Goal: Task Accomplishment & Management: Use online tool/utility

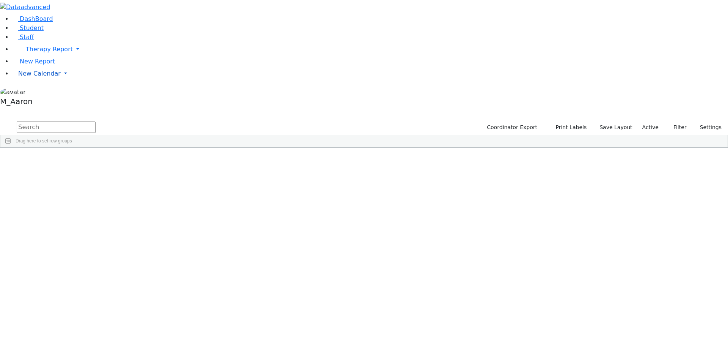
click at [50, 53] on span "New Calendar" at bounding box center [49, 49] width 47 height 7
click at [44, 93] on link "Calendar" at bounding box center [29, 88] width 27 height 9
click at [28, 57] on link "New Calendar" at bounding box center [370, 49] width 716 height 15
click at [34, 92] on span "Calendar" at bounding box center [29, 88] width 27 height 7
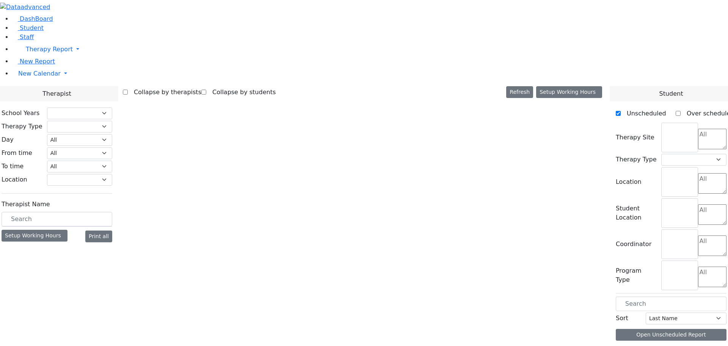
select select "212"
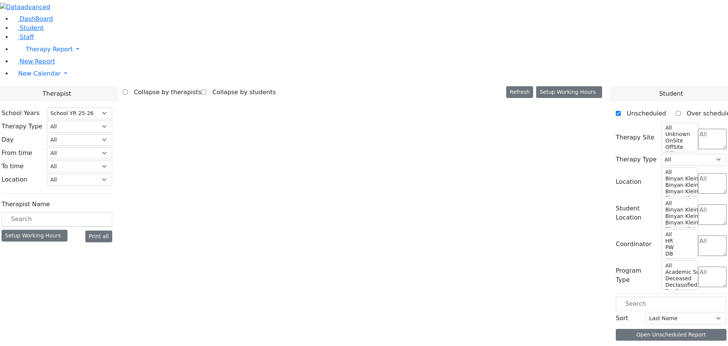
select select "5"
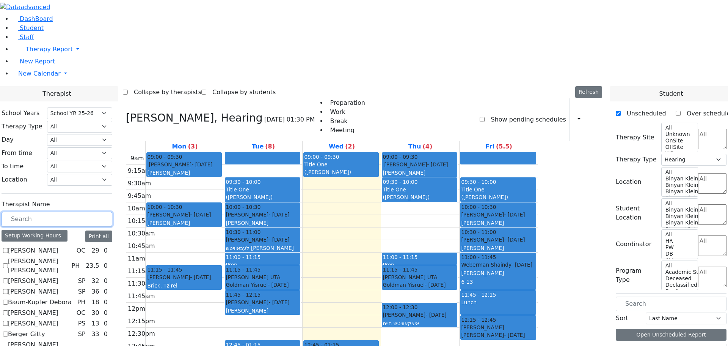
click at [112, 212] on input "text" at bounding box center [57, 219] width 111 height 14
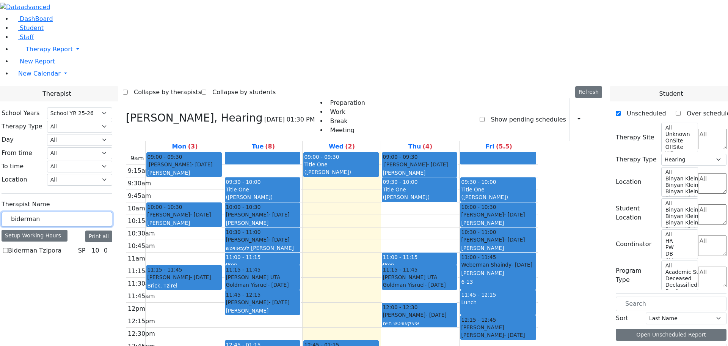
type input "biderman"
click at [61, 246] on label "Biderman Tzipora" at bounding box center [34, 250] width 53 height 9
click at [8, 248] on input "Biderman Tzipora" at bounding box center [5, 250] width 5 height 5
checkbox input "true"
select select "3"
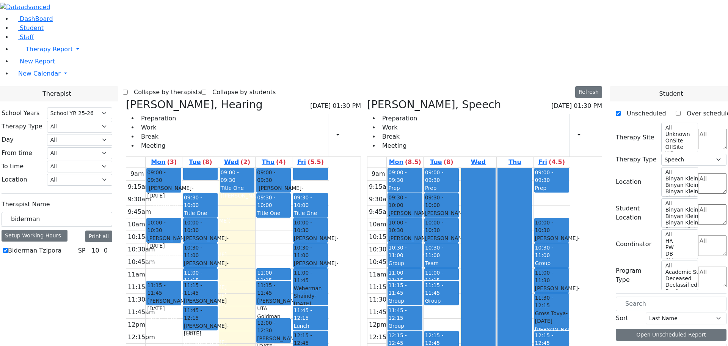
click at [126, 98] on icon at bounding box center [126, 104] width 0 height 13
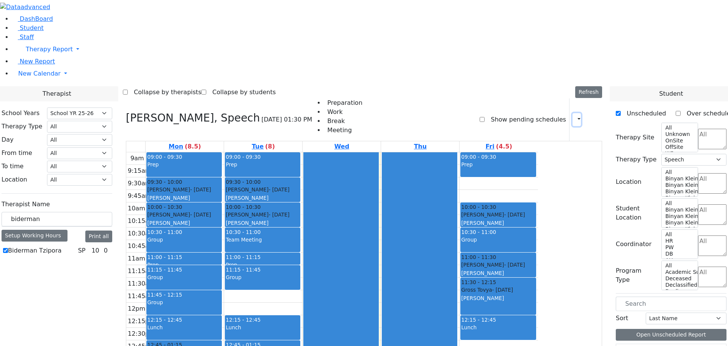
click at [575, 116] on icon "button" at bounding box center [575, 119] width 0 height 7
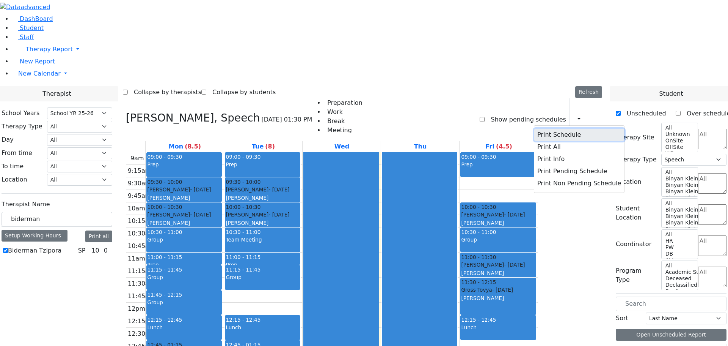
click at [559, 129] on button "Print Schedule" at bounding box center [579, 135] width 90 height 12
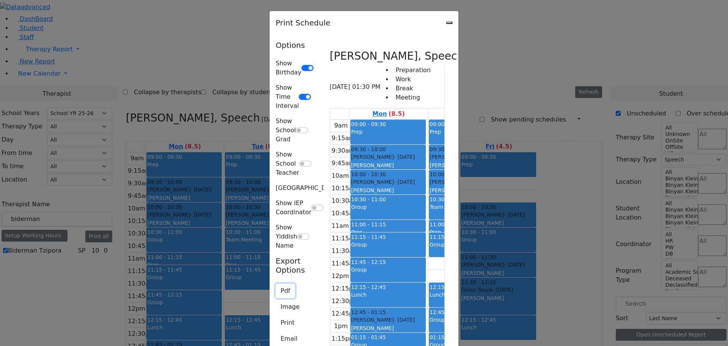
click at [276, 283] on button "Pdf" at bounding box center [285, 290] width 19 height 14
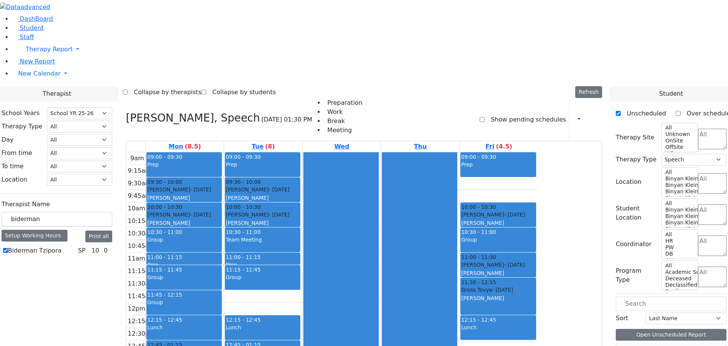
click at [61, 246] on label "Biderman Tzipora" at bounding box center [34, 250] width 53 height 9
click at [8, 248] on input "Biderman Tzipora" at bounding box center [5, 250] width 5 height 5
checkbox input "false"
select select
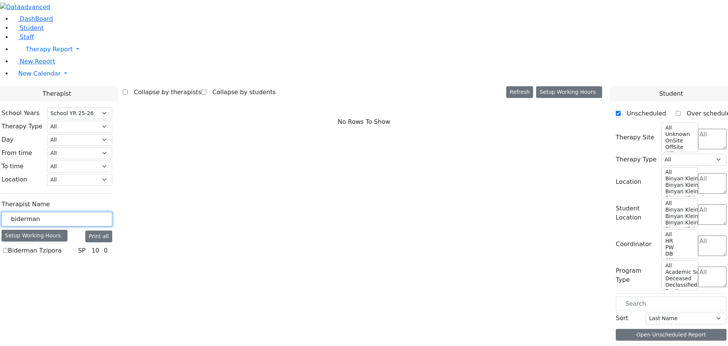
drag, startPoint x: 131, startPoint y: 133, endPoint x: 63, endPoint y: 130, distance: 68.3
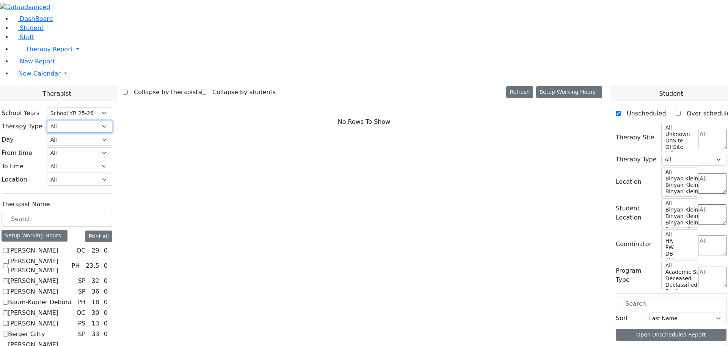
click at [112, 121] on select "All Psych Hearing Vision Speech Physical Occupational" at bounding box center [79, 127] width 65 height 12
select select "3"
click at [112, 121] on select "All Psych Hearing Vision Speech Physical Occupational" at bounding box center [79, 127] width 65 height 12
select select "3"
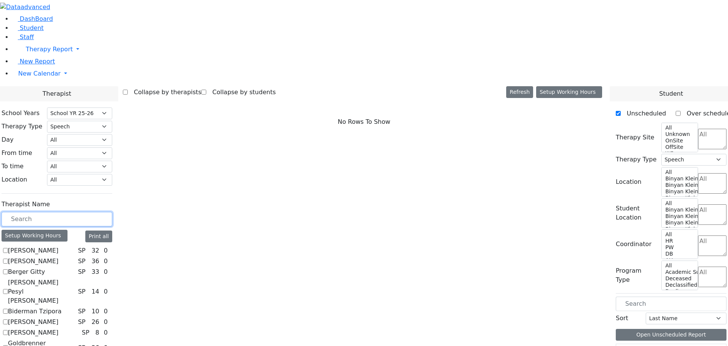
click at [110, 212] on input "text" at bounding box center [57, 219] width 111 height 14
click at [112, 212] on input "text" at bounding box center [57, 219] width 111 height 14
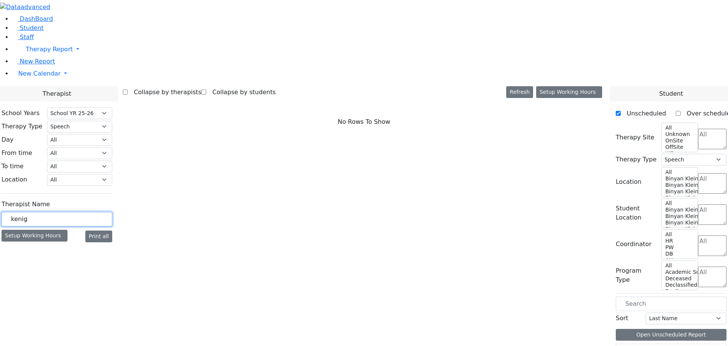
type input "kenig"
drag, startPoint x: 121, startPoint y: 134, endPoint x: 47, endPoint y: 135, distance: 74.0
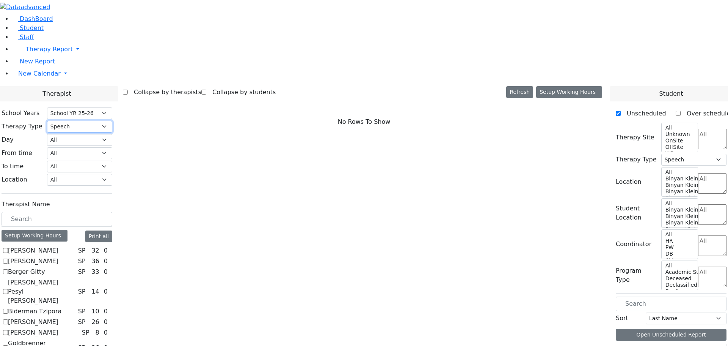
click at [112, 121] on select "All Psych Hearing Vision Speech Physical Occupational" at bounding box center [79, 127] width 65 height 12
select select
click at [112, 121] on select "All Psych Hearing Vision Speech Physical Occupational" at bounding box center [79, 127] width 65 height 12
select select
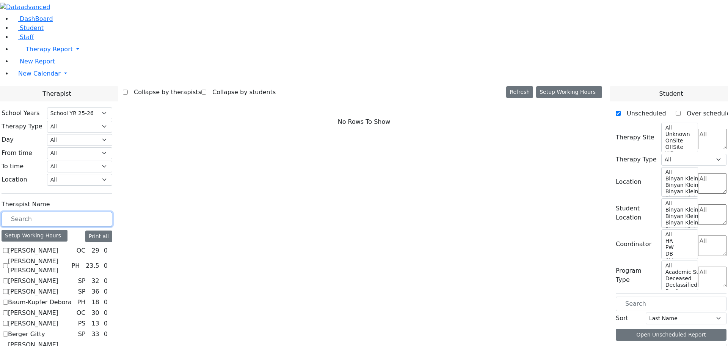
click at [108, 212] on input "text" at bounding box center [57, 219] width 111 height 14
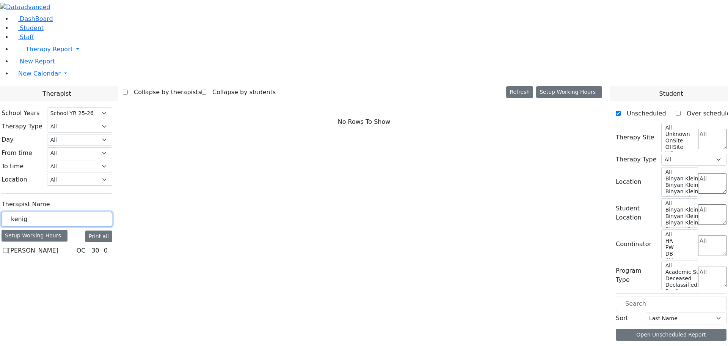
type input "kenig"
click at [58, 246] on label "[PERSON_NAME]" at bounding box center [33, 250] width 50 height 9
click at [8, 248] on input "[PERSON_NAME]" at bounding box center [5, 250] width 5 height 5
checkbox input "true"
select select "1"
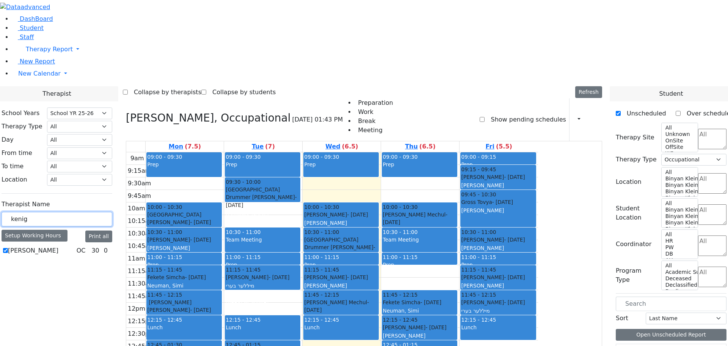
drag, startPoint x: 122, startPoint y: 133, endPoint x: 77, endPoint y: 137, distance: 44.9
type input "yenty"
click at [58, 246] on label "[PERSON_NAME]" at bounding box center [33, 250] width 50 height 9
click at [8, 248] on input "[PERSON_NAME]" at bounding box center [5, 250] width 5 height 5
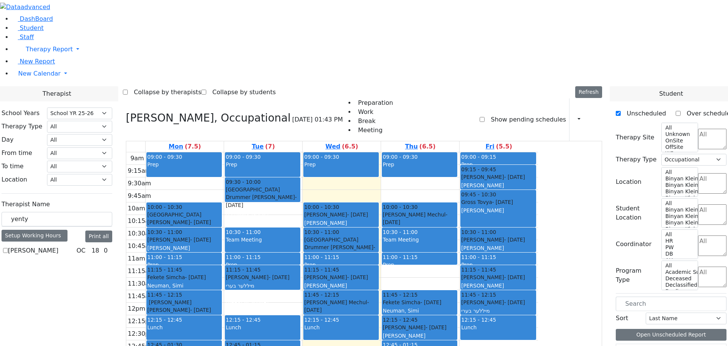
checkbox input "true"
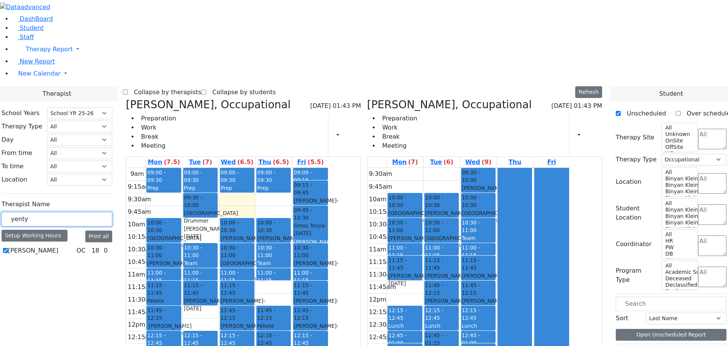
drag, startPoint x: 118, startPoint y: 134, endPoint x: 96, endPoint y: 133, distance: 21.7
click at [96, 212] on input "yenty" at bounding box center [57, 219] width 111 height 14
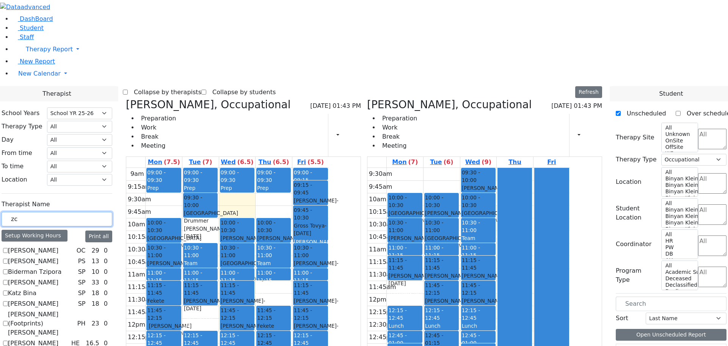
type input "zc"
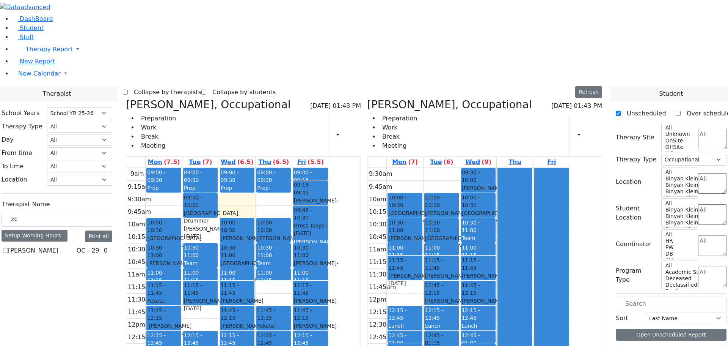
click at [58, 246] on label "[PERSON_NAME]" at bounding box center [33, 250] width 50 height 9
click at [8, 248] on input "[PERSON_NAME]" at bounding box center [5, 250] width 5 height 5
checkbox input "true"
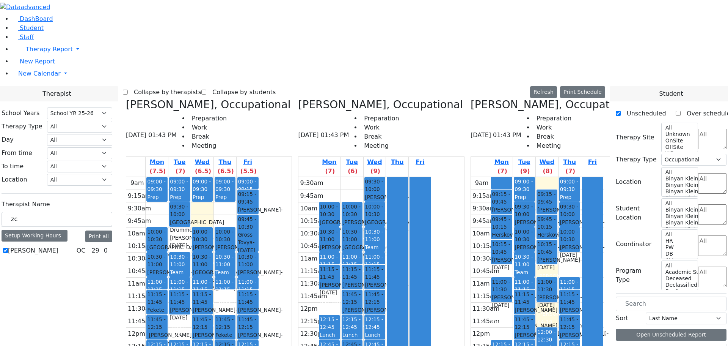
click at [511, 206] on div "Raab Roizy - 12/23/2015" at bounding box center [501, 214] width 19 height 16
click at [126, 98] on icon at bounding box center [126, 104] width 0 height 13
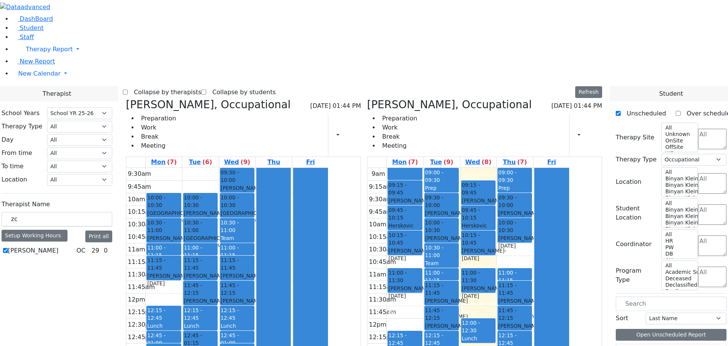
click at [126, 98] on icon at bounding box center [126, 104] width 0 height 13
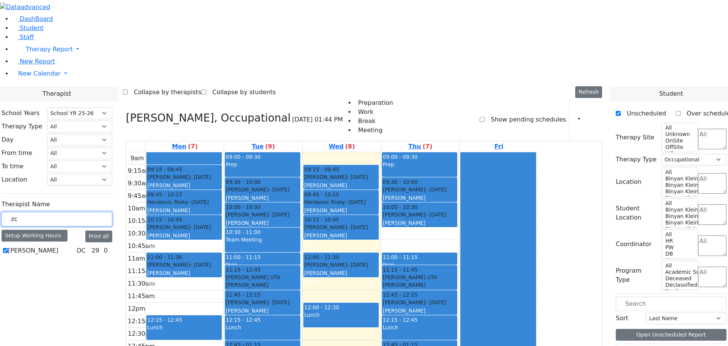
drag, startPoint x: 112, startPoint y: 132, endPoint x: 81, endPoint y: 126, distance: 30.9
type input "kenig"
click at [58, 246] on label "[PERSON_NAME]" at bounding box center [33, 250] width 50 height 9
click at [8, 248] on input "[PERSON_NAME]" at bounding box center [5, 250] width 5 height 5
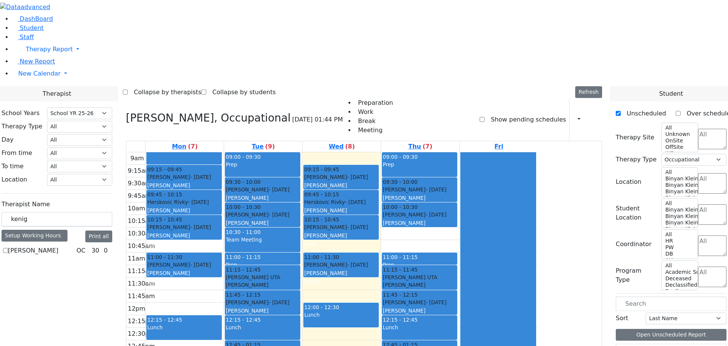
checkbox input "true"
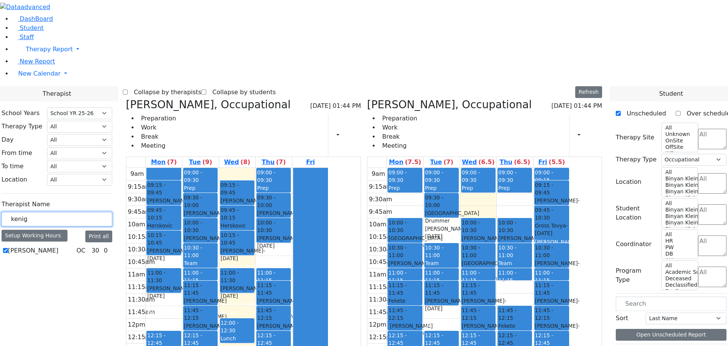
drag, startPoint x: 119, startPoint y: 134, endPoint x: 102, endPoint y: 117, distance: 24.1
click at [99, 212] on input "kenig" at bounding box center [57, 219] width 111 height 14
type input "yenty"
click at [58, 246] on label "[PERSON_NAME]" at bounding box center [33, 250] width 50 height 9
click at [8, 248] on input "[PERSON_NAME]" at bounding box center [5, 250] width 5 height 5
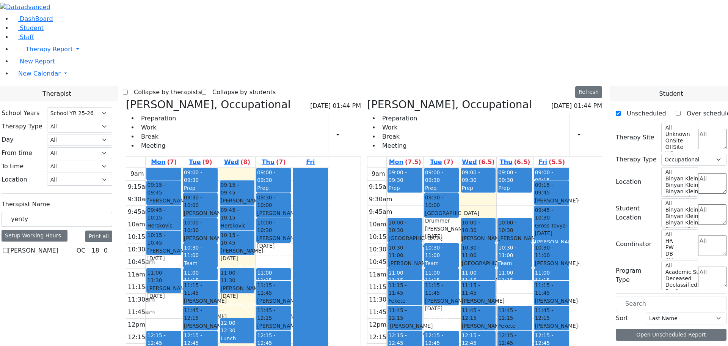
checkbox input "true"
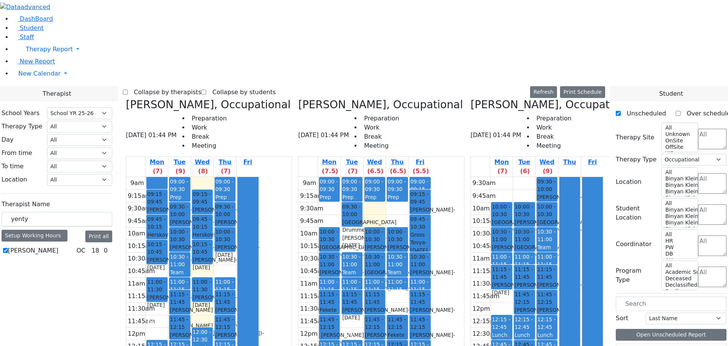
drag, startPoint x: 566, startPoint y: 283, endPoint x: 563, endPoint y: 281, distance: 3.9
click at [563, 282] on div "9:30am 9:45am 10am 10:15am 10:30am 10:45am 11am 11:15am 11:30am 11:45am 12pm 12…" at bounding box center [537, 314] width 133 height 275
drag, startPoint x: 252, startPoint y: 291, endPoint x: 516, endPoint y: 55, distance: 353.8
click at [516, 98] on div "Abramczyk ZC, Occupational 08/27/2025 01:44 PM Preparation Work Break Meeting M…" at bounding box center [364, 288] width 483 height 380
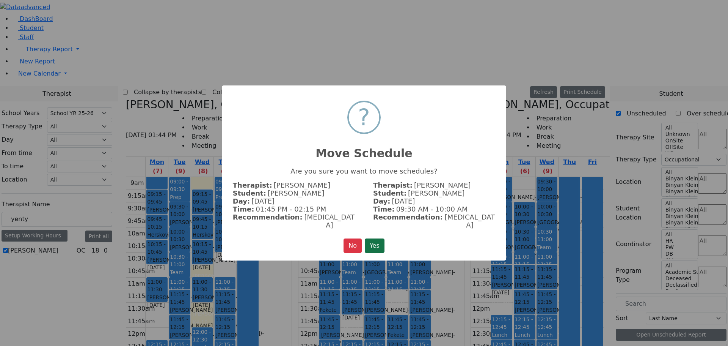
click at [383, 244] on button "Yes" at bounding box center [375, 245] width 20 height 14
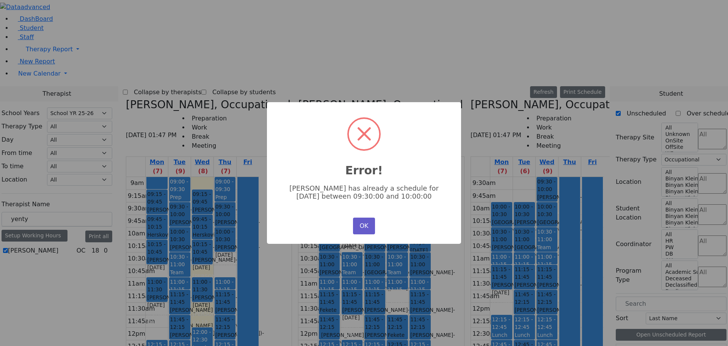
click at [366, 230] on button "OK" at bounding box center [364, 225] width 22 height 17
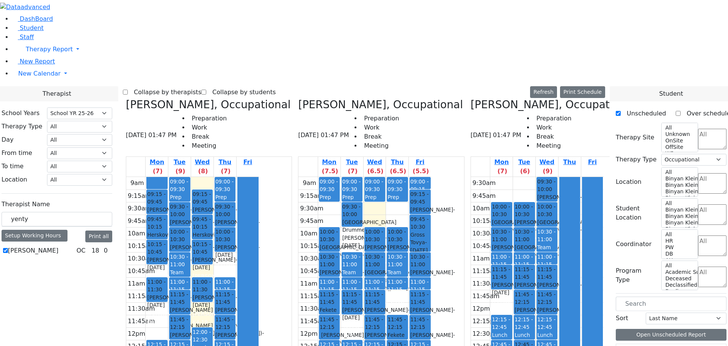
drag, startPoint x: 253, startPoint y: 292, endPoint x: 530, endPoint y: 244, distance: 281.5
click at [530, 244] on div "Abramczyk ZC, Occupational 08/27/2025 01:47 PM Preparation Work Break Meeting M…" at bounding box center [364, 288] width 483 height 380
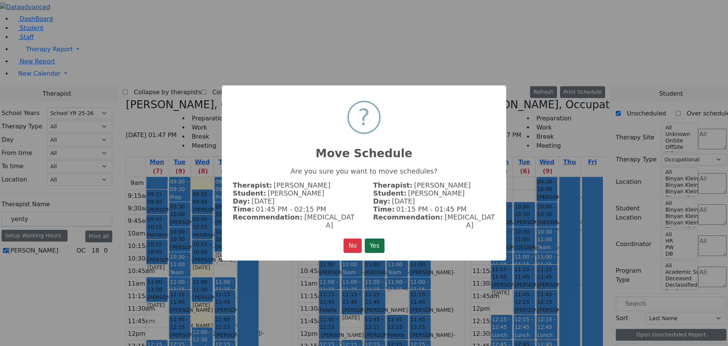
click at [376, 239] on button "Yes" at bounding box center [375, 245] width 20 height 14
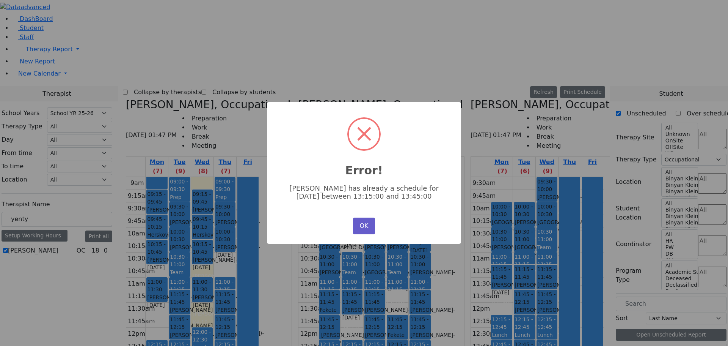
click at [370, 229] on button "OK" at bounding box center [364, 225] width 22 height 17
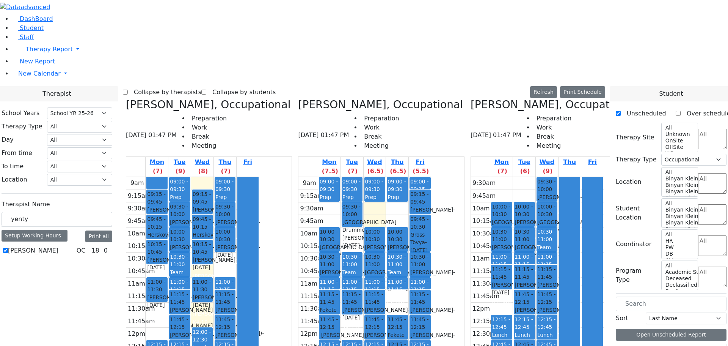
click at [298, 98] on icon at bounding box center [298, 104] width 0 height 13
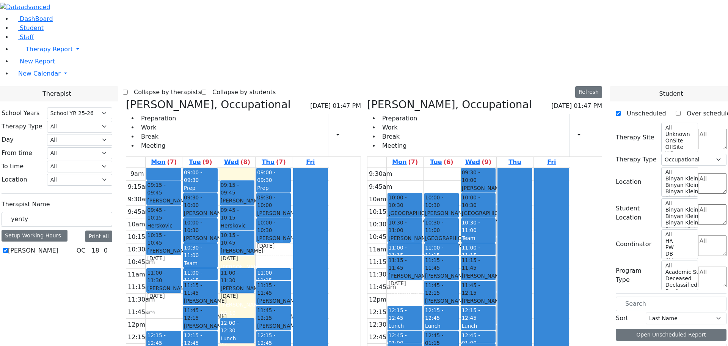
drag, startPoint x: 266, startPoint y: 305, endPoint x: 230, endPoint y: 263, distance: 56.0
click at [230, 263] on tr "09:15 - 09:45 [PERSON_NAME] - [DATE] [PERSON_NAME] A-1 09:45 - 10:15 [PERSON_NA…" at bounding box center [227, 318] width 203 height 300
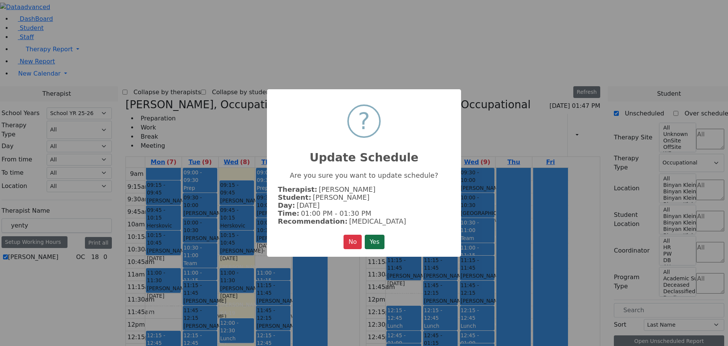
click at [382, 240] on button "Yes" at bounding box center [375, 241] width 20 height 14
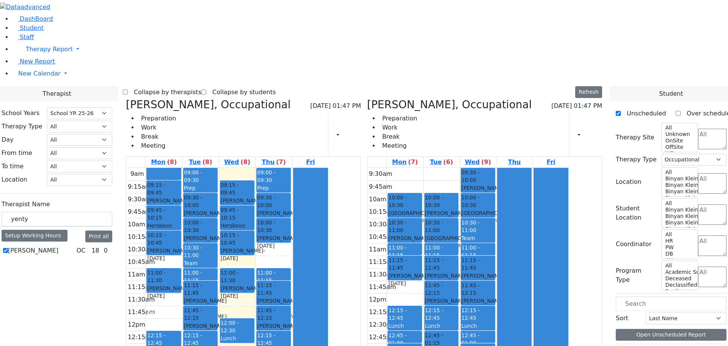
drag, startPoint x: 354, startPoint y: 307, endPoint x: 291, endPoint y: 302, distance: 63.5
click at [291, 302] on tr "09:15 - 09:45 [PERSON_NAME] - [DATE] [PERSON_NAME] A-1 09:45 - 10:15 [PERSON_NA…" at bounding box center [227, 318] width 203 height 300
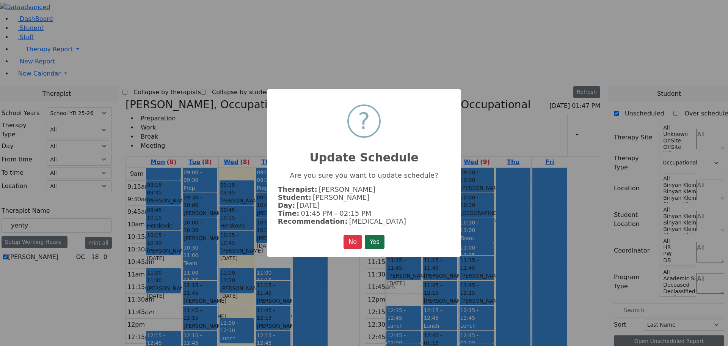
click at [375, 244] on button "Yes" at bounding box center [375, 241] width 20 height 14
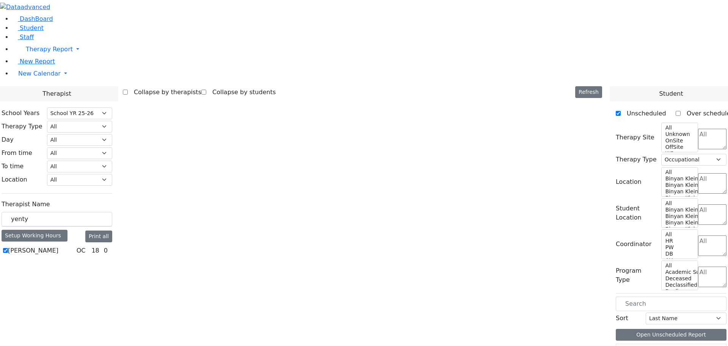
click at [498, 0] on div at bounding box center [364, 0] width 728 height 0
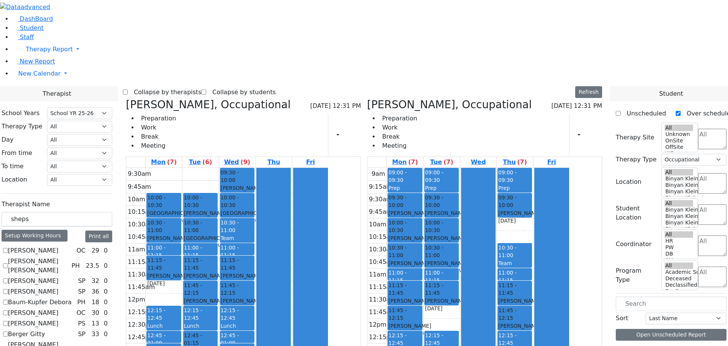
select select "212"
select select "1"
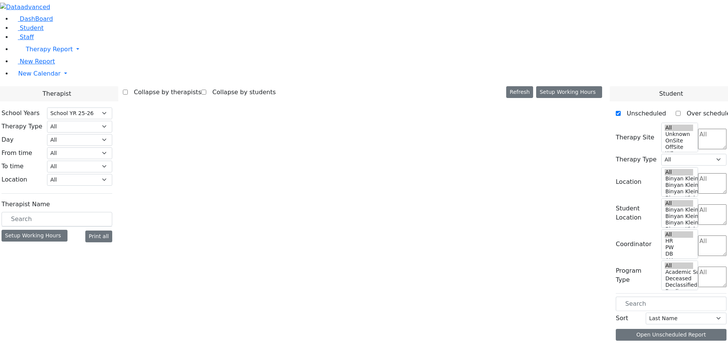
select select "212"
select select "1"
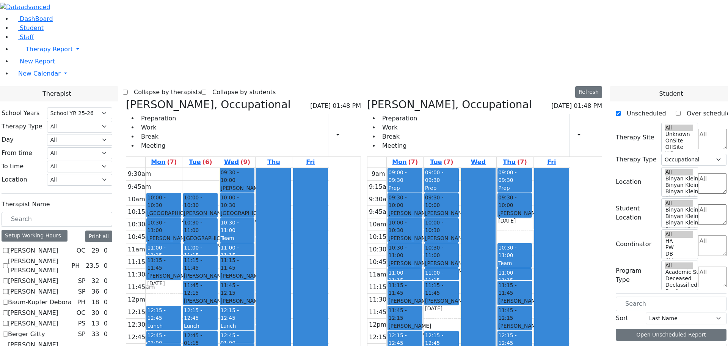
click at [126, 98] on icon at bounding box center [126, 104] width 0 height 13
checkbox input "false"
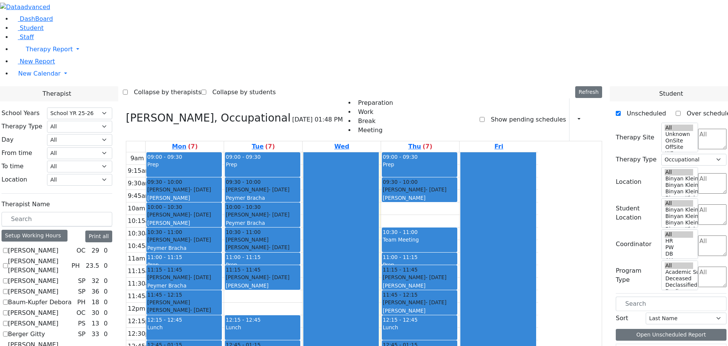
click at [126, 112] on icon at bounding box center [126, 118] width 0 height 13
select select
checkbox input "false"
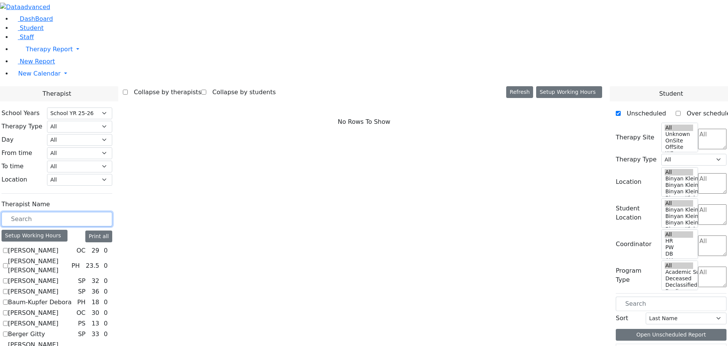
click at [112, 212] on input "text" at bounding box center [57, 219] width 111 height 14
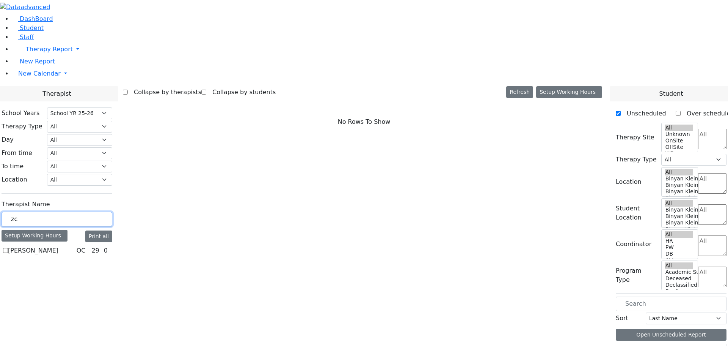
type input "zc"
click at [58, 246] on label "[PERSON_NAME]" at bounding box center [33, 250] width 50 height 9
click at [8, 248] on input "[PERSON_NAME]" at bounding box center [5, 250] width 5 height 5
checkbox input "true"
select select "1"
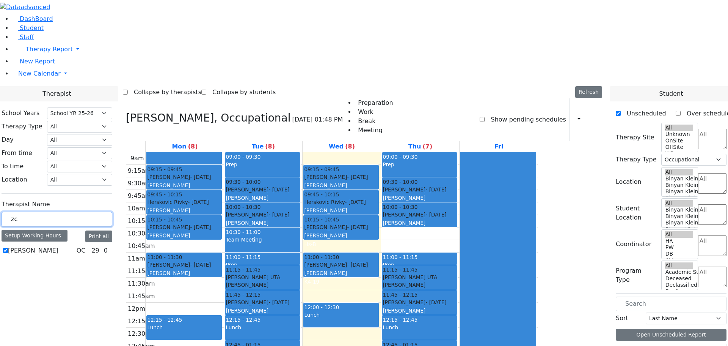
drag, startPoint x: 122, startPoint y: 129, endPoint x: 100, endPoint y: 127, distance: 22.2
click at [90, 132] on div "School Years Select School YR Summer YR 25 School YR 25-26 Summer YR 25 School …" at bounding box center [56, 181] width 123 height 161
type input "yenty"
click at [58, 246] on label "[PERSON_NAME]" at bounding box center [33, 250] width 50 height 9
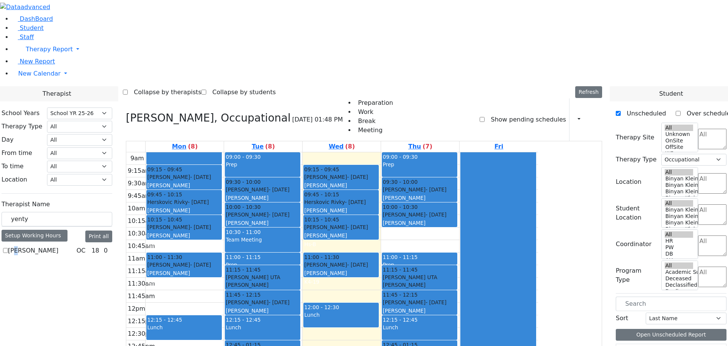
click at [8, 248] on input "[PERSON_NAME]" at bounding box center [5, 250] width 5 height 5
checkbox input "true"
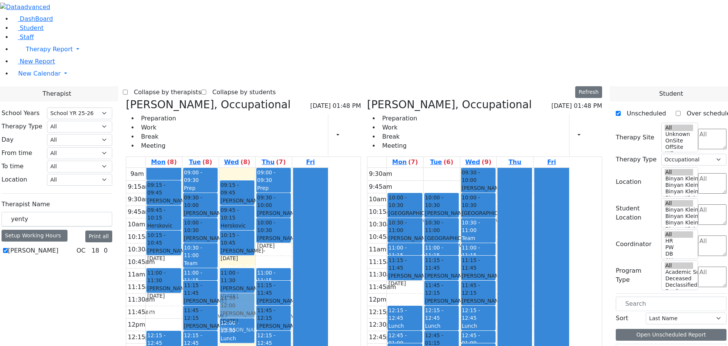
drag, startPoint x: 353, startPoint y: 306, endPoint x: 311, endPoint y: 190, distance: 123.1
click at [311, 190] on tr "09:15 - 09:45 [PERSON_NAME] - [DATE] [PERSON_NAME] A-1 09:45 - 10:15 [PERSON_NA…" at bounding box center [227, 318] width 203 height 300
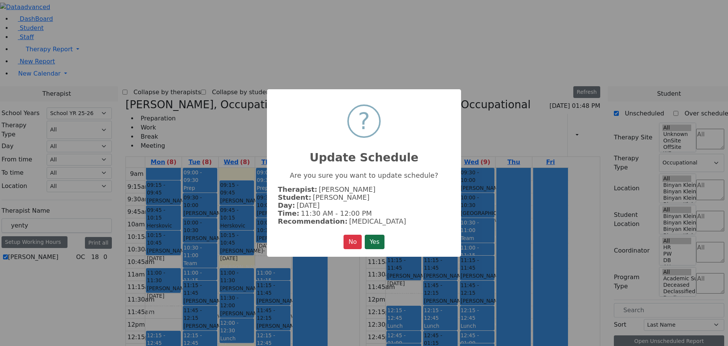
click at [382, 238] on button "Yes" at bounding box center [375, 241] width 20 height 14
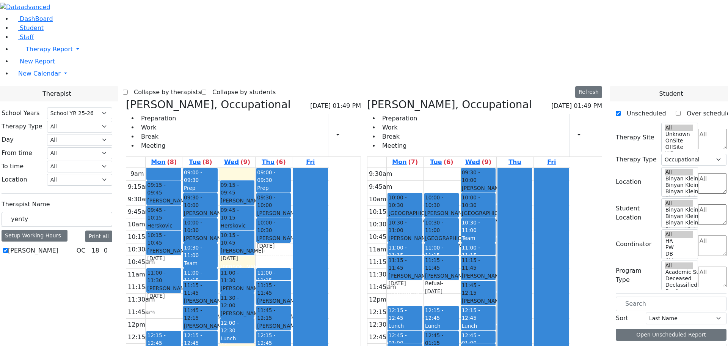
drag, startPoint x: 479, startPoint y: 179, endPoint x: 283, endPoint y: 301, distance: 230.8
click at [283, 301] on div "[PERSON_NAME], Occupational [DATE] 01:49 PM Preparation Work Break Meeting Prin…" at bounding box center [364, 283] width 483 height 371
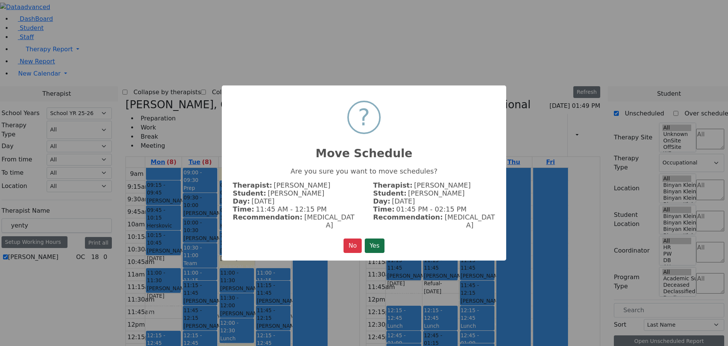
click at [379, 238] on button "Yes" at bounding box center [375, 245] width 20 height 14
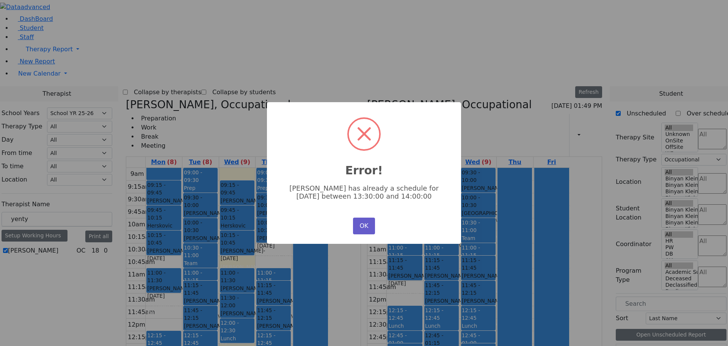
click at [369, 226] on button "OK" at bounding box center [364, 225] width 22 height 17
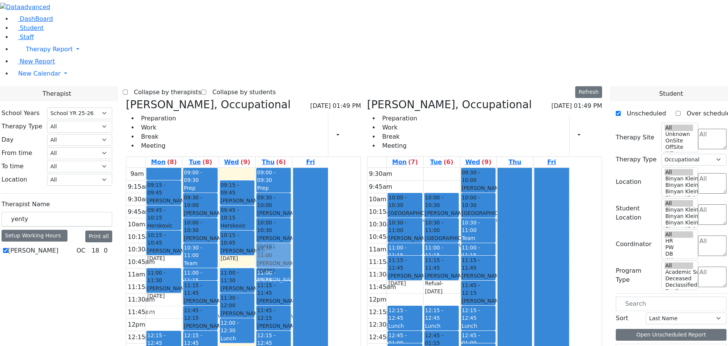
drag, startPoint x: 482, startPoint y: 178, endPoint x: 347, endPoint y: 146, distance: 138.4
click at [347, 146] on div "[PERSON_NAME], Occupational [DATE] 01:49 PM Preparation Work Break Meeting Prin…" at bounding box center [364, 283] width 483 height 371
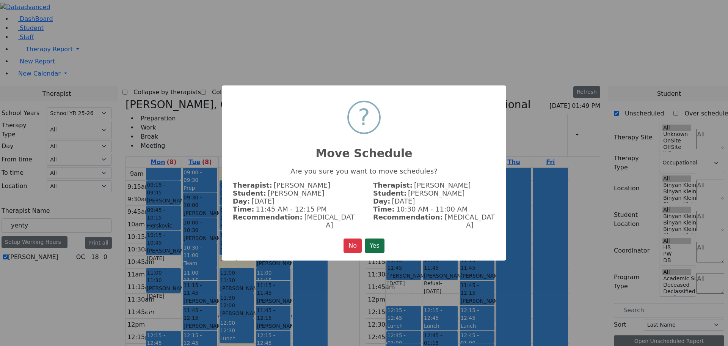
click at [376, 239] on button "Yes" at bounding box center [375, 245] width 20 height 14
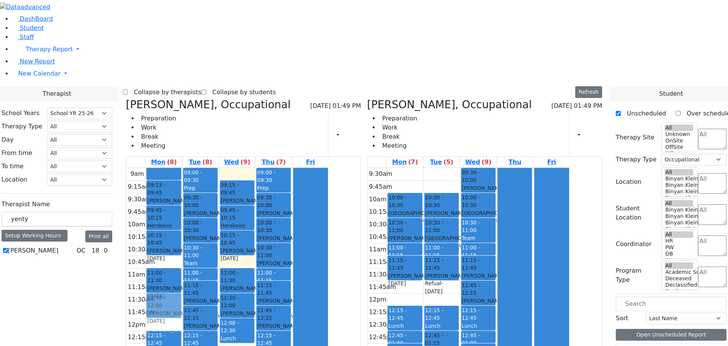
drag, startPoint x: 517, startPoint y: 296, endPoint x: 252, endPoint y: 198, distance: 282.0
click at [244, 197] on div "[PERSON_NAME], Occupational [DATE] 01:49 PM Preparation Work Break Meeting Prin…" at bounding box center [364, 283] width 483 height 371
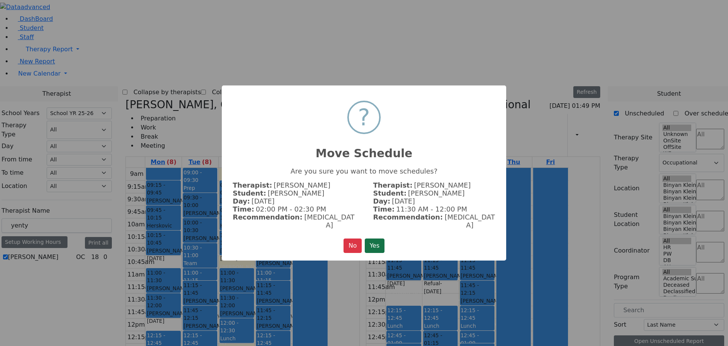
click at [374, 242] on button "Yes" at bounding box center [375, 245] width 20 height 14
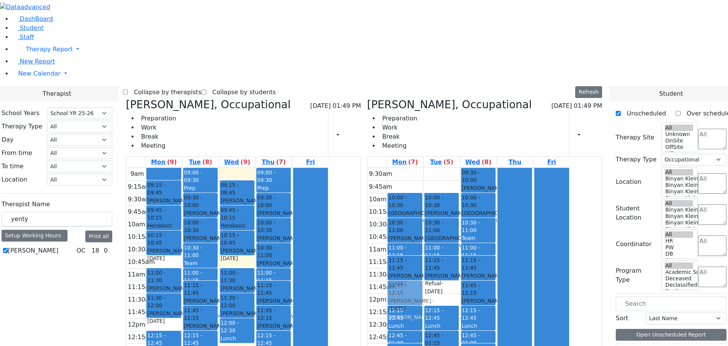
drag, startPoint x: 231, startPoint y: 272, endPoint x: 446, endPoint y: 182, distance: 233.8
click at [446, 182] on div "[PERSON_NAME], Occupational [DATE] 01:49 PM Preparation Work Break Meeting Prin…" at bounding box center [364, 283] width 483 height 371
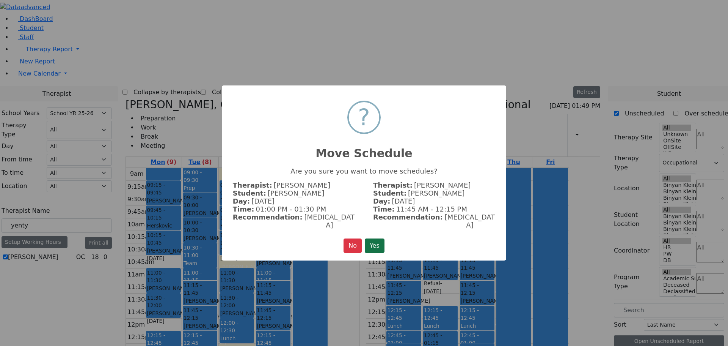
click at [376, 240] on button "Yes" at bounding box center [375, 245] width 20 height 14
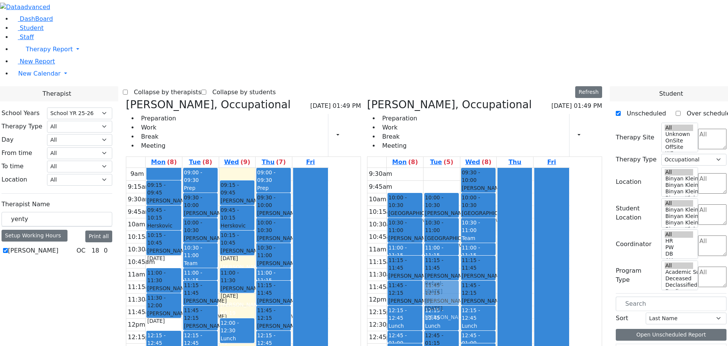
drag, startPoint x: 308, startPoint y: 194, endPoint x: 470, endPoint y: 185, distance: 162.6
click at [470, 185] on div "[PERSON_NAME], Occupational [DATE] 01:49 PM Preparation Work Break Meeting Prin…" at bounding box center [364, 283] width 483 height 371
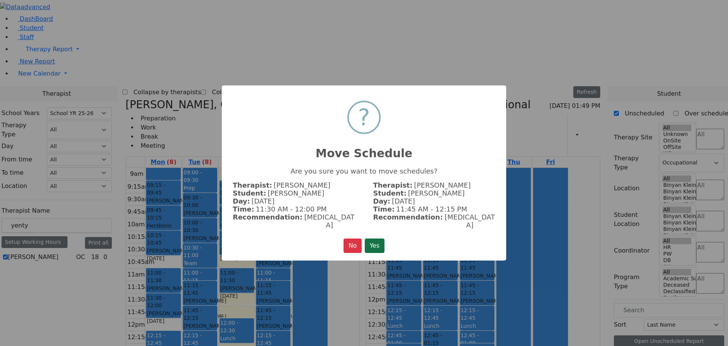
click at [377, 240] on button "Yes" at bounding box center [375, 245] width 20 height 14
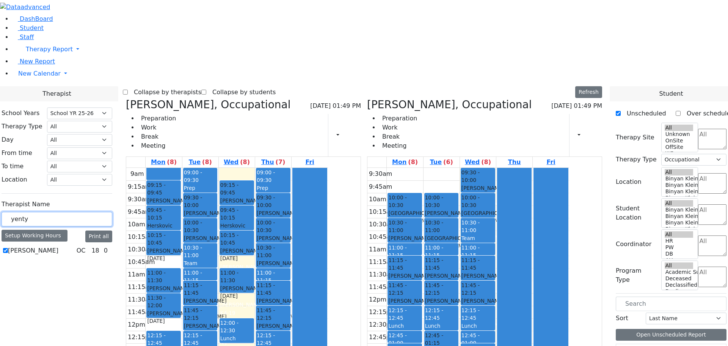
drag, startPoint x: 136, startPoint y: 134, endPoint x: 59, endPoint y: 130, distance: 77.5
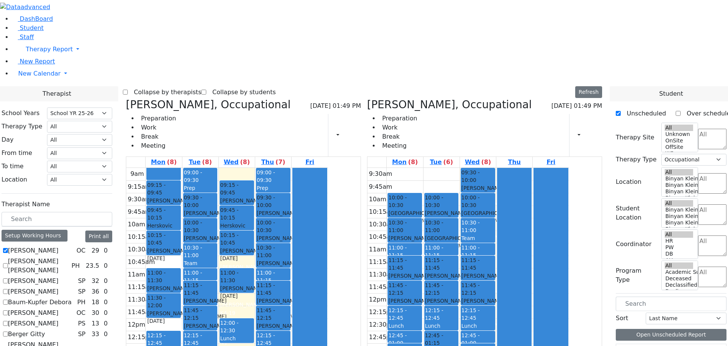
click at [126, 98] on icon at bounding box center [126, 104] width 0 height 13
checkbox input "false"
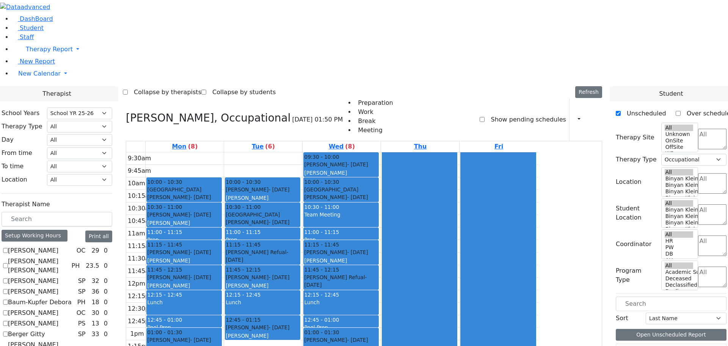
click at [126, 112] on icon at bounding box center [126, 118] width 0 height 13
select select
checkbox input "false"
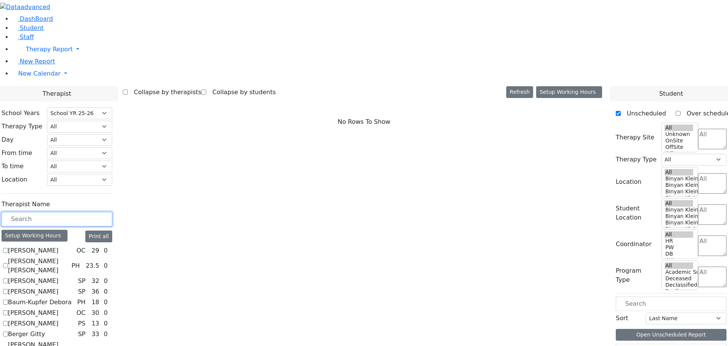
click at [108, 212] on input "text" at bounding box center [57, 219] width 111 height 14
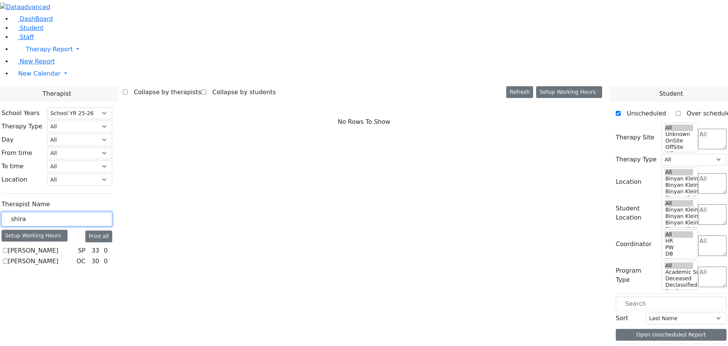
type input "shira"
click at [58, 246] on label "[PERSON_NAME]" at bounding box center [33, 250] width 50 height 9
click at [8, 248] on input "[PERSON_NAME]" at bounding box center [5, 250] width 5 height 5
checkbox input "true"
select select "3"
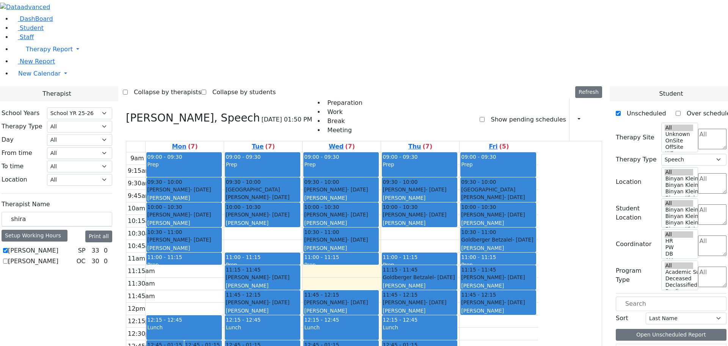
click at [126, 112] on icon at bounding box center [126, 118] width 0 height 13
select select
checkbox input "false"
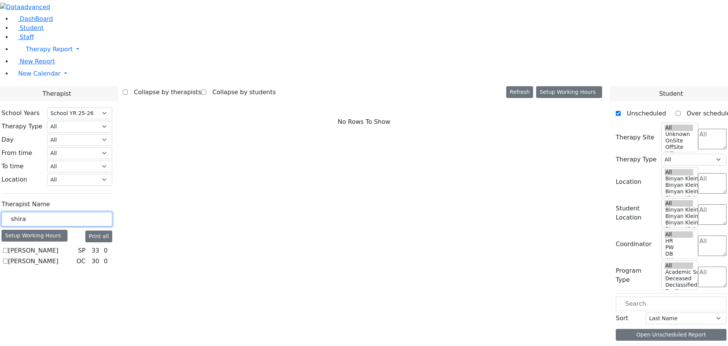
drag, startPoint x: 121, startPoint y: 135, endPoint x: 67, endPoint y: 129, distance: 55.0
type input "kenig"
click at [58, 246] on label "[PERSON_NAME]" at bounding box center [33, 250] width 50 height 9
click at [8, 248] on input "[PERSON_NAME]" at bounding box center [5, 250] width 5 height 5
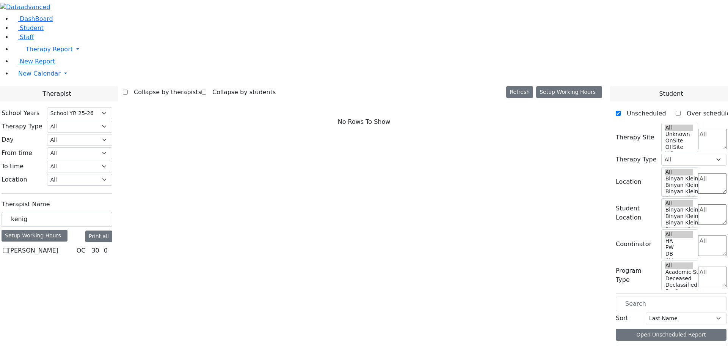
checkbox input "true"
select select "1"
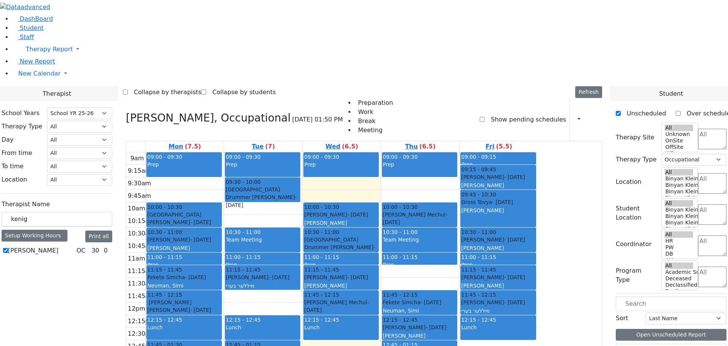
click at [126, 112] on icon at bounding box center [126, 118] width 0 height 13
select select
checkbox input "false"
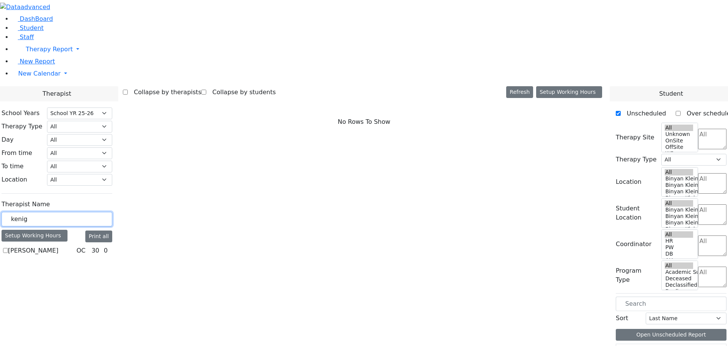
drag, startPoint x: 123, startPoint y: 135, endPoint x: 70, endPoint y: 126, distance: 53.8
type input "[PERSON_NAME]"
click at [58, 246] on label "[PERSON_NAME]" at bounding box center [33, 250] width 50 height 9
click at [8, 248] on input "[PERSON_NAME]" at bounding box center [5, 250] width 5 height 5
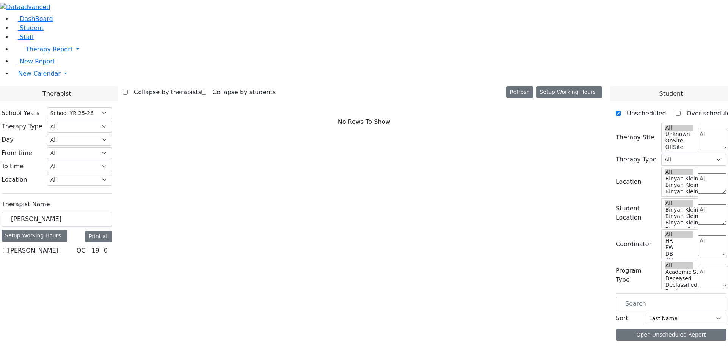
checkbox input "true"
select select "1"
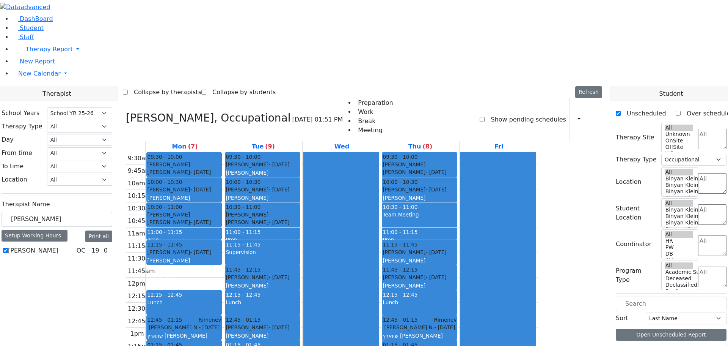
click at [58, 246] on label "[PERSON_NAME]" at bounding box center [33, 250] width 50 height 9
click at [8, 248] on input "[PERSON_NAME]" at bounding box center [5, 250] width 5 height 5
checkbox input "false"
select select
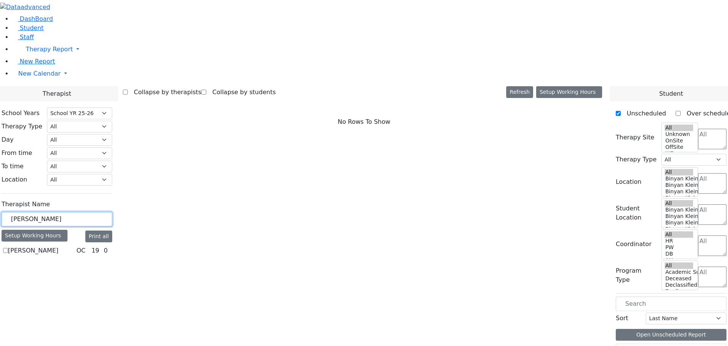
click at [112, 212] on input "[PERSON_NAME]" at bounding box center [57, 219] width 111 height 14
click at [112, 121] on select "All Psych Hearing Vision Speech Physical Occupational" at bounding box center [79, 127] width 65 height 12
select select "3"
click at [112, 121] on select "All Psych Hearing Vision Speech Physical Occupational" at bounding box center [79, 127] width 65 height 12
select select "3"
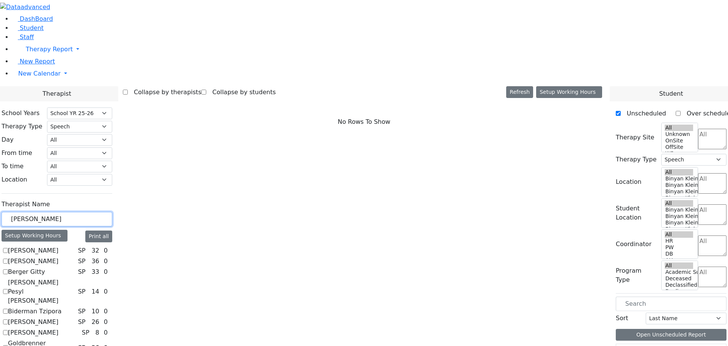
drag, startPoint x: 130, startPoint y: 132, endPoint x: 93, endPoint y: 134, distance: 36.5
click at [93, 212] on div "[PERSON_NAME]" at bounding box center [57, 219] width 111 height 15
click at [112, 212] on input "text" at bounding box center [57, 219] width 111 height 14
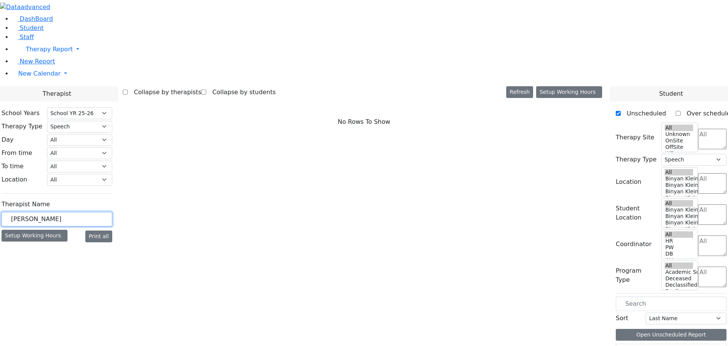
type input "[PERSON_NAME]"
click at [112, 212] on input "[PERSON_NAME]" at bounding box center [57, 219] width 111 height 14
click at [112, 121] on select "All Psych Hearing Vision Speech Physical Occupational" at bounding box center [79, 127] width 65 height 12
select select
click at [112, 121] on select "All Psych Hearing Vision Speech Physical Occupational" at bounding box center [79, 127] width 65 height 12
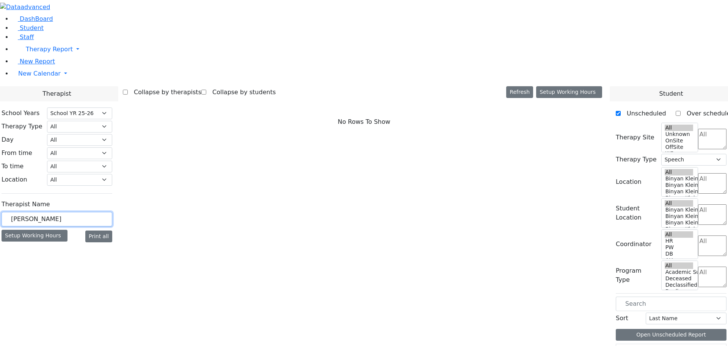
select select
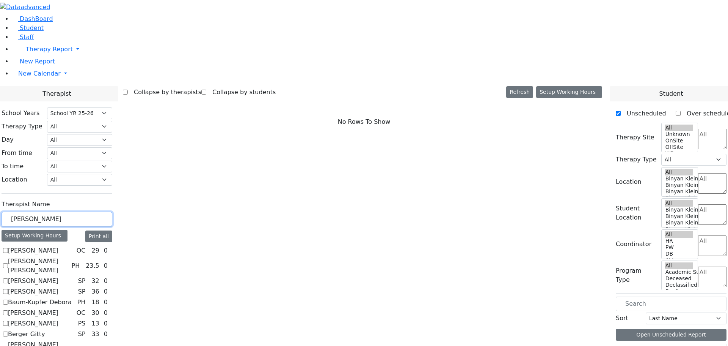
drag, startPoint x: 119, startPoint y: 128, endPoint x: 80, endPoint y: 124, distance: 39.2
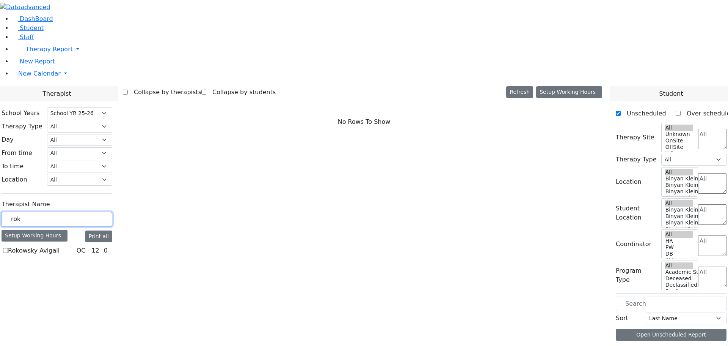
type input "rok"
click at [60, 246] on label "Rokowsky Avigail" at bounding box center [34, 250] width 52 height 9
click at [8, 248] on input "Rokowsky Avigail" at bounding box center [5, 250] width 5 height 5
checkbox input "true"
select select "1"
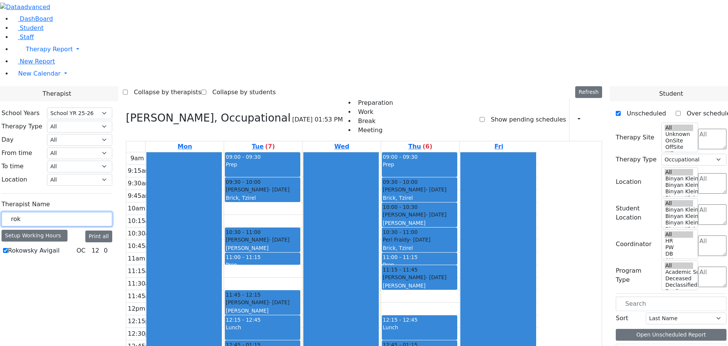
drag, startPoint x: 113, startPoint y: 132, endPoint x: 63, endPoint y: 135, distance: 50.5
type input "nechie"
drag, startPoint x: 125, startPoint y: 134, endPoint x: 74, endPoint y: 118, distance: 53.2
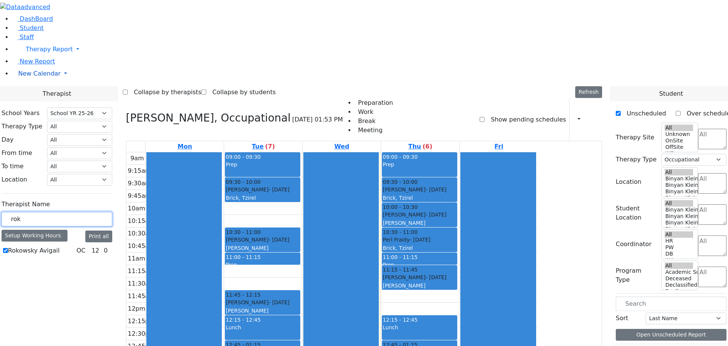
type input "rok"
click at [60, 246] on label "Rokowsky Avigail" at bounding box center [34, 250] width 52 height 9
click at [8, 248] on input "Rokowsky Avigail" at bounding box center [5, 250] width 5 height 5
checkbox input "false"
select select
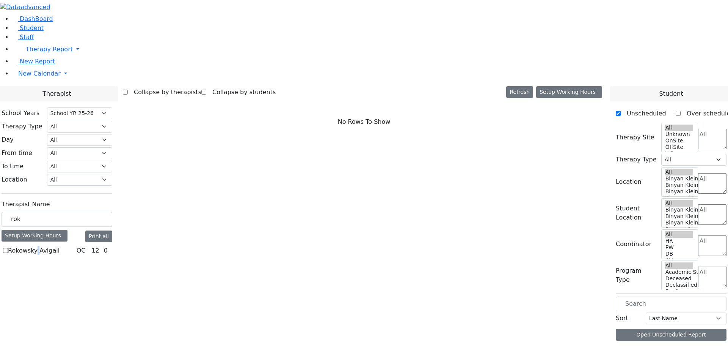
click at [60, 246] on label "Rokowsky Avigail" at bounding box center [34, 250] width 52 height 9
click at [8, 248] on input "Rokowsky Avigail" at bounding box center [5, 250] width 5 height 5
checkbox input "true"
select select "1"
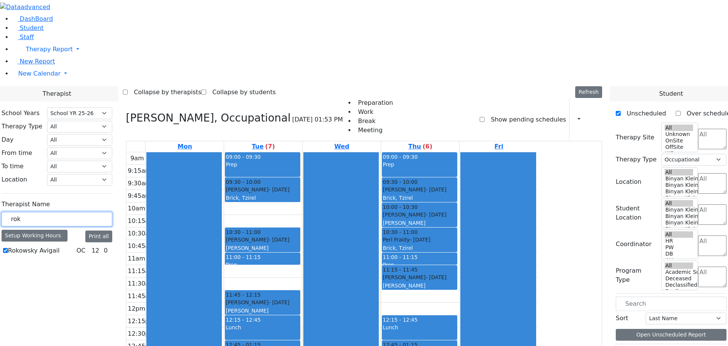
drag, startPoint x: 125, startPoint y: 135, endPoint x: 80, endPoint y: 134, distance: 44.8
type input "neum"
click at [58, 246] on label "[PERSON_NAME]" at bounding box center [33, 250] width 50 height 9
click at [8, 248] on input "[PERSON_NAME]" at bounding box center [5, 250] width 5 height 5
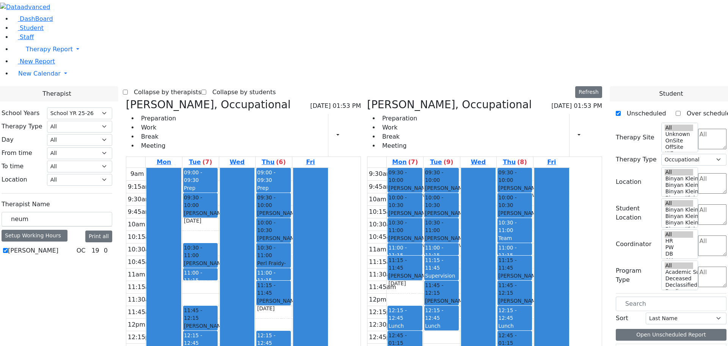
drag, startPoint x: 487, startPoint y: 232, endPoint x: 355, endPoint y: 318, distance: 157.4
click at [355, 318] on div "[PERSON_NAME], Occupational [DATE] 01:53 PM Preparation Work Break Meeting Prin…" at bounding box center [364, 283] width 483 height 371
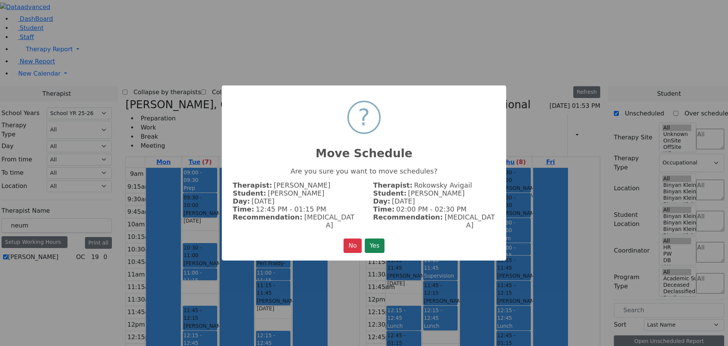
click at [376, 240] on button "Yes" at bounding box center [375, 245] width 20 height 14
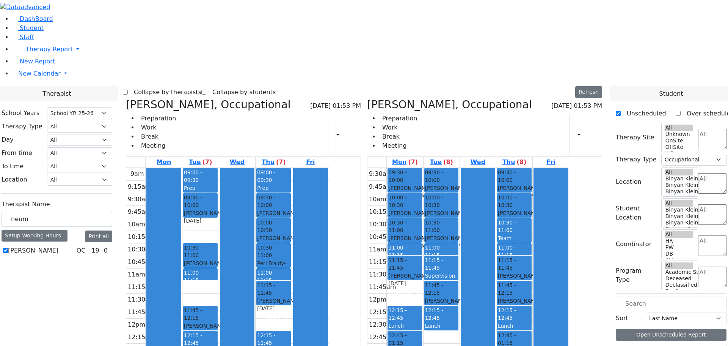
drag, startPoint x: 341, startPoint y: 323, endPoint x: 341, endPoint y: 315, distance: 8.0
click at [292, 315] on div "09:00 - 09:30 Prep 09:30 - 10:00 [PERSON_NAME] - [DATE] [PERSON_NAME][GEOGRAPHI…" at bounding box center [274, 318] width 36 height 300
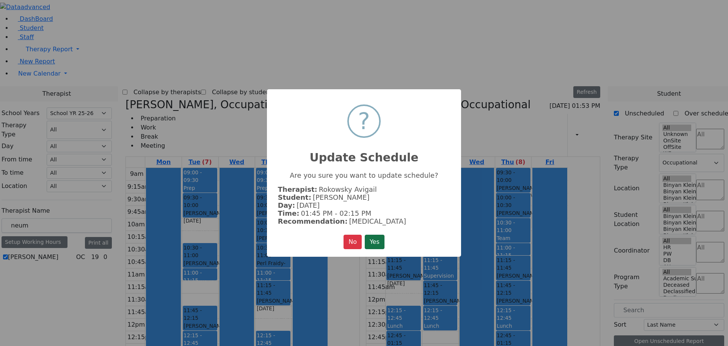
click at [376, 242] on button "Yes" at bounding box center [375, 241] width 20 height 14
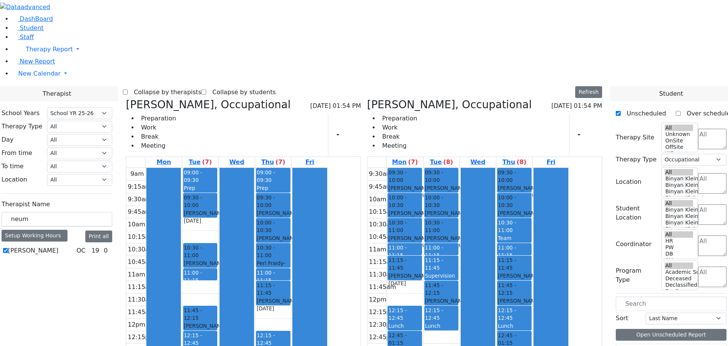
click at [126, 98] on icon at bounding box center [126, 104] width 0 height 13
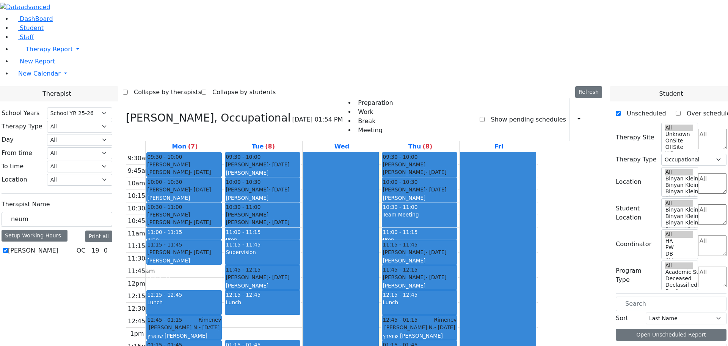
click at [200, 98] on div "[PERSON_NAME], Occupational [DATE] 01:54 PM Preparation Work Break Meeting Show…" at bounding box center [364, 275] width 483 height 354
click at [58, 246] on label "[PERSON_NAME]" at bounding box center [33, 250] width 50 height 9
click at [8, 248] on input "[PERSON_NAME]" at bounding box center [5, 250] width 5 height 5
checkbox input "false"
select select
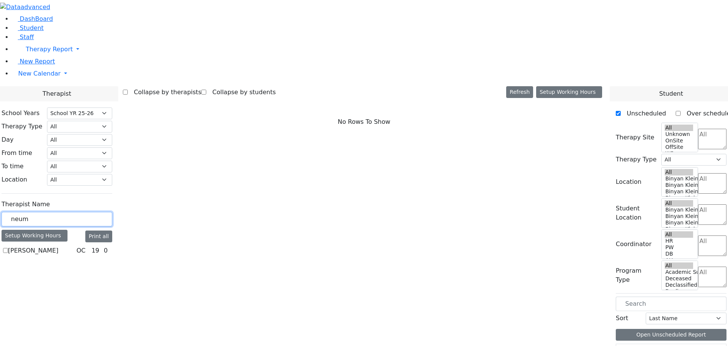
drag, startPoint x: 121, startPoint y: 135, endPoint x: 83, endPoint y: 136, distance: 38.0
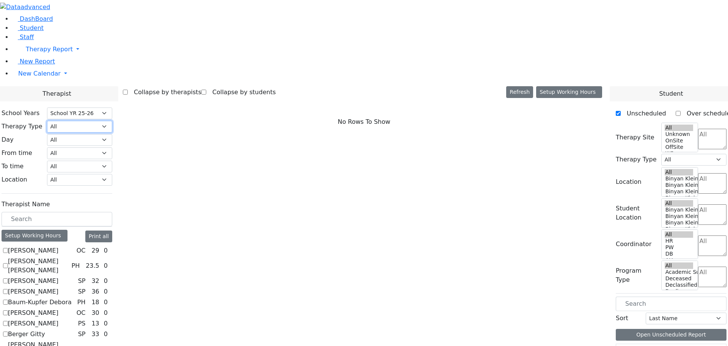
click at [112, 121] on select "All Psych Hearing Vision Speech Physical Occupational" at bounding box center [79, 127] width 65 height 12
select select "1"
click at [112, 121] on select "All Psych Hearing Vision Speech Physical Occupational" at bounding box center [79, 127] width 65 height 12
select select "1"
click at [58, 246] on label "[PERSON_NAME]" at bounding box center [33, 250] width 50 height 9
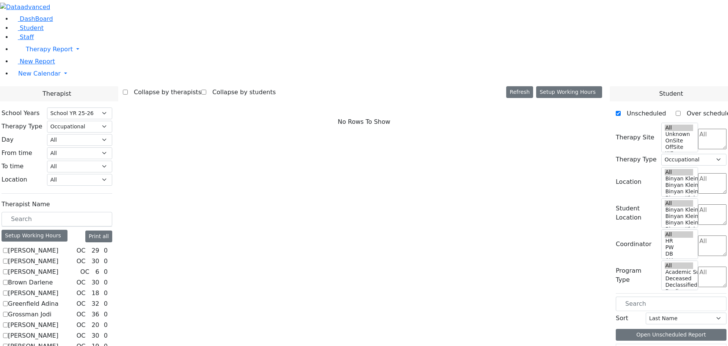
click at [8, 248] on input "[PERSON_NAME]" at bounding box center [5, 250] width 5 height 5
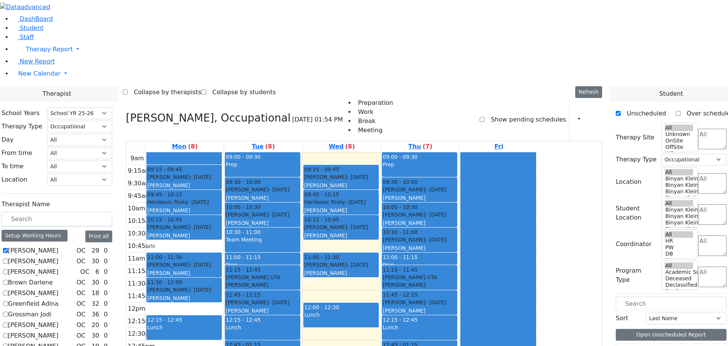
click at [58, 246] on label "[PERSON_NAME]" at bounding box center [33, 250] width 50 height 9
click at [8, 248] on input "[PERSON_NAME]" at bounding box center [5, 250] width 5 height 5
checkbox input "false"
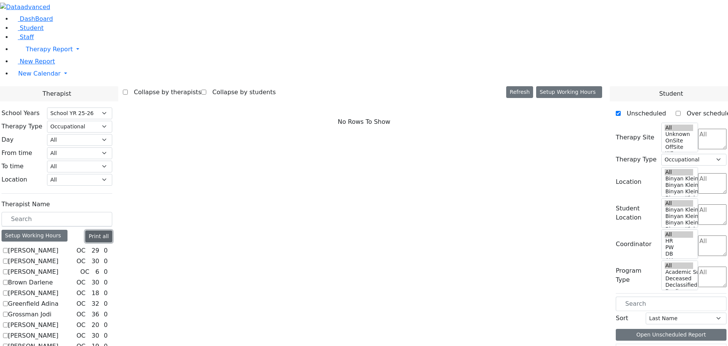
click at [112, 230] on button "Print all" at bounding box center [98, 236] width 27 height 12
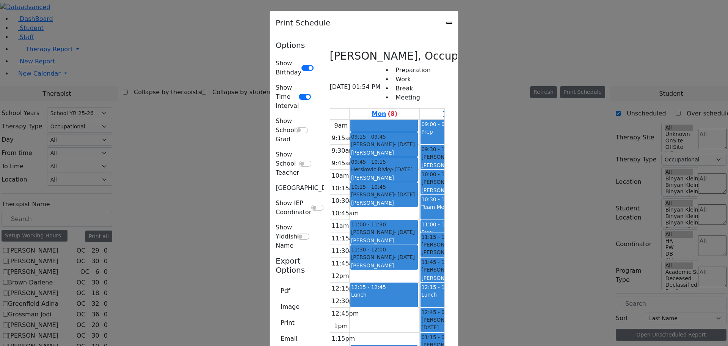
scroll to position [1024, 0]
click at [276, 283] on button "Pdf" at bounding box center [285, 290] width 19 height 14
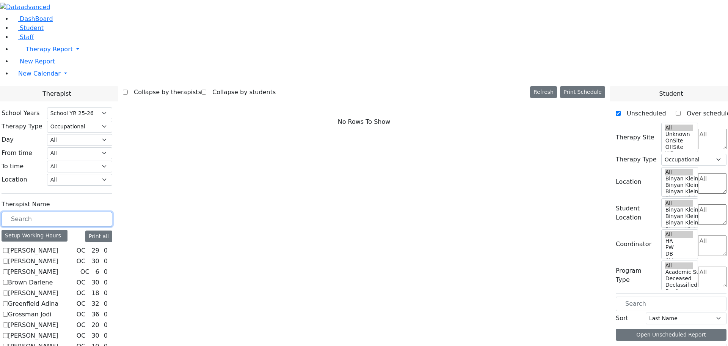
click at [112, 212] on input "text" at bounding box center [57, 219] width 111 height 14
click at [112, 121] on select "All Psych Hearing Vision Speech Physical Occupational" at bounding box center [79, 127] width 65 height 12
select select "3"
click at [112, 121] on select "All Psych Hearing Vision Speech Physical Occupational" at bounding box center [79, 127] width 65 height 12
select select "3"
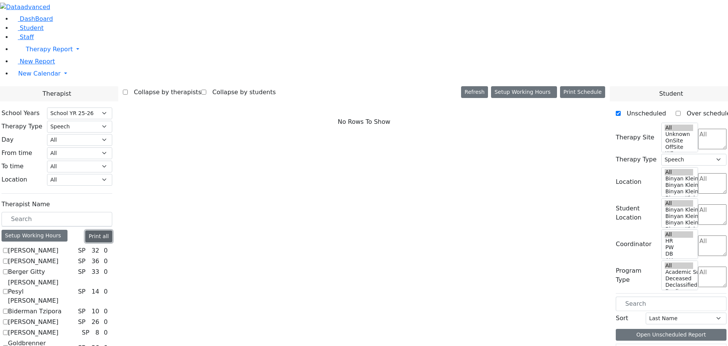
click at [112, 230] on button "Print all" at bounding box center [98, 236] width 27 height 12
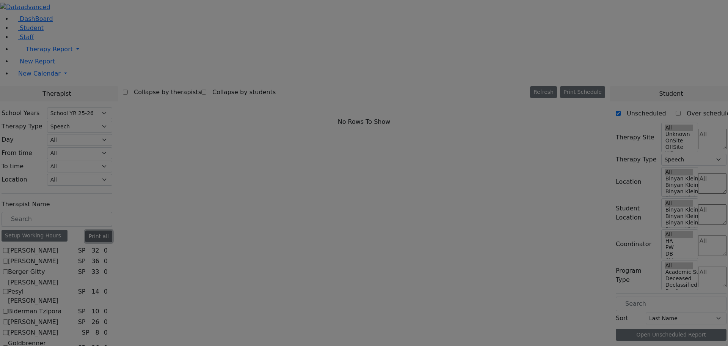
scroll to position [0, 0]
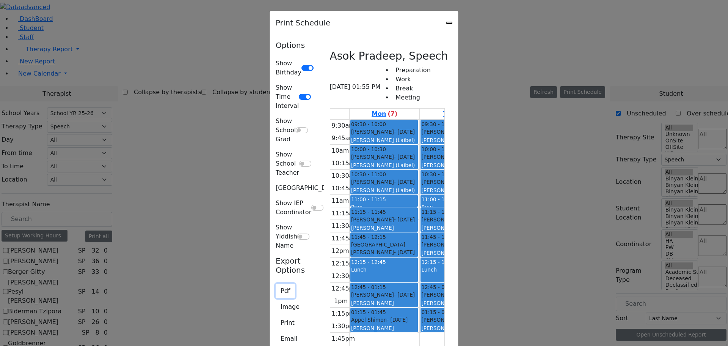
click at [276, 283] on button "Pdf" at bounding box center [285, 290] width 19 height 14
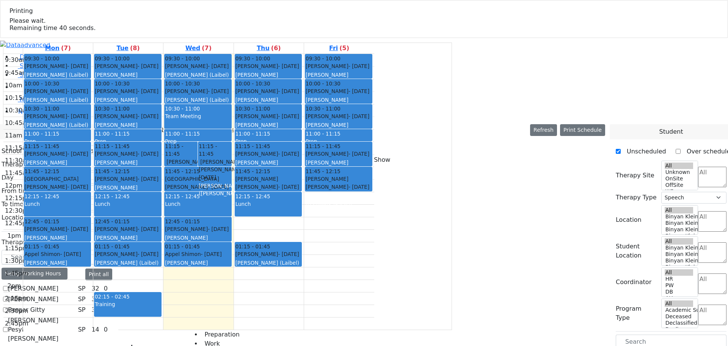
select select "212"
select select "3"
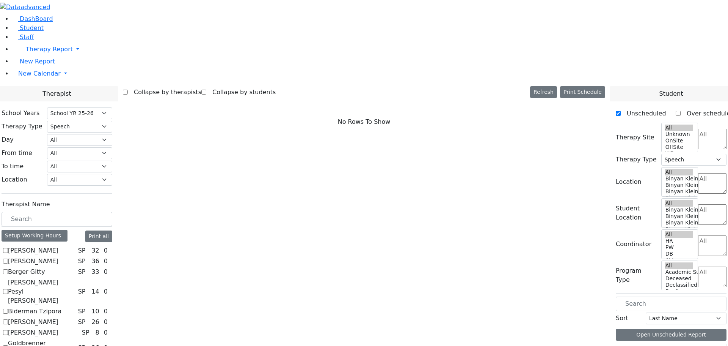
select select "212"
select select "3"
click at [112, 121] on select "All Psych Hearing Vision Speech Physical Occupational" at bounding box center [79, 127] width 65 height 12
select select "2"
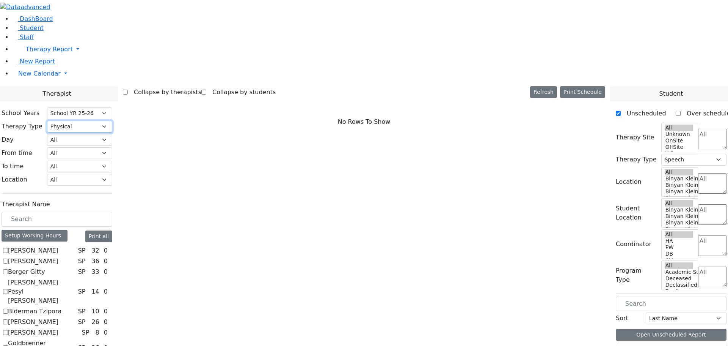
click at [112, 121] on select "All Psych Hearing Vision Speech Physical Occupational" at bounding box center [79, 127] width 65 height 12
select select "2"
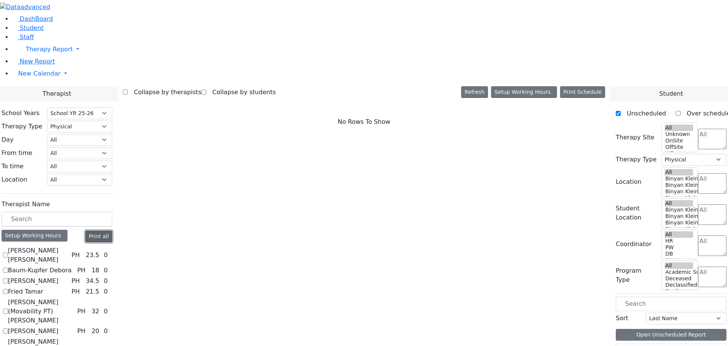
click at [112, 230] on button "Print all" at bounding box center [98, 236] width 27 height 12
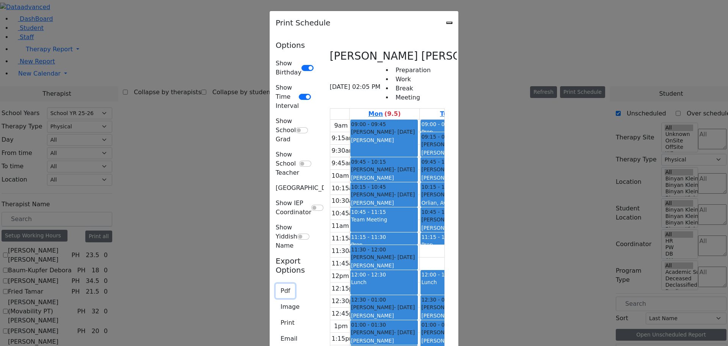
click at [276, 283] on button "Pdf" at bounding box center [285, 290] width 19 height 14
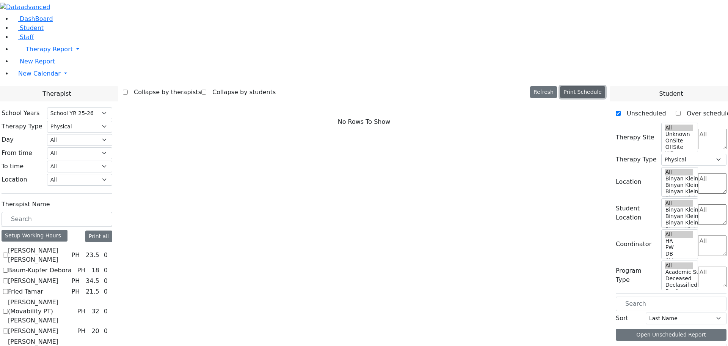
click at [594, 86] on button "Print Schedule" at bounding box center [582, 92] width 45 height 12
